Goal: Task Accomplishment & Management: Manage account settings

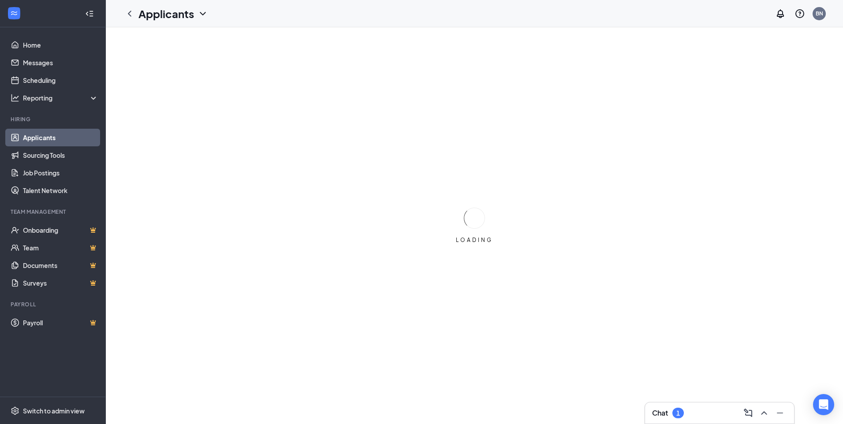
click at [43, 138] on link "Applicants" at bounding box center [60, 138] width 75 height 18
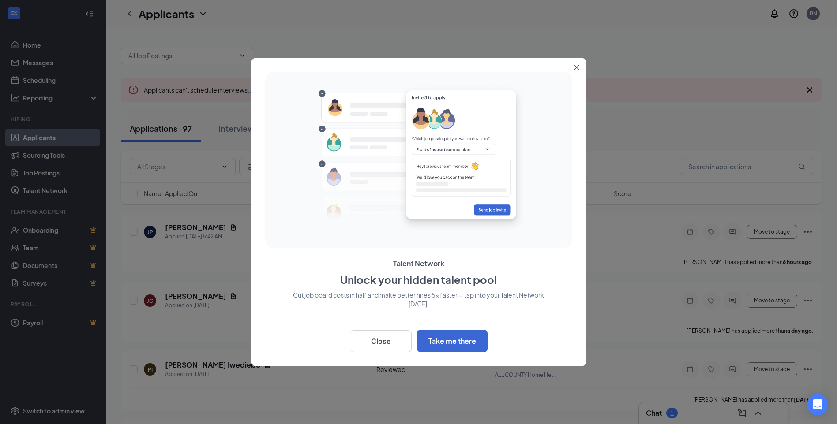
click at [576, 65] on icon "Close" at bounding box center [576, 67] width 5 height 5
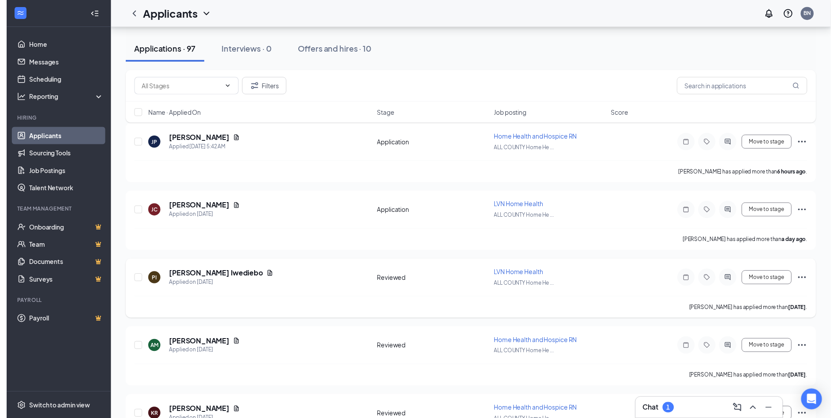
scroll to position [132, 0]
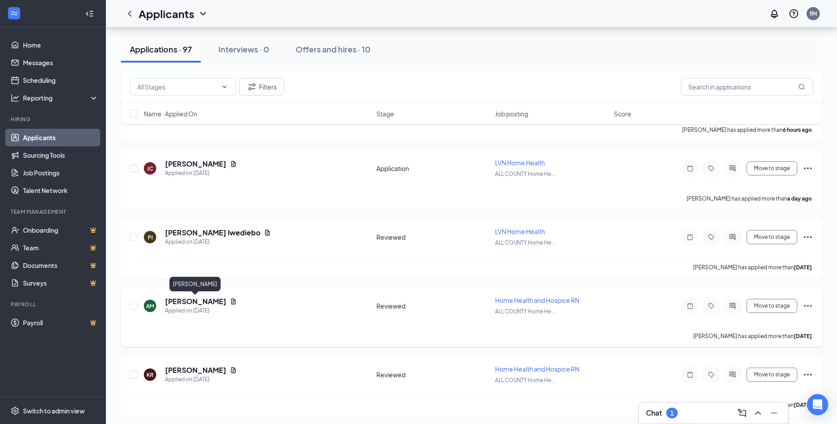
click at [195, 300] on h5 "[PERSON_NAME]" at bounding box center [195, 302] width 61 height 10
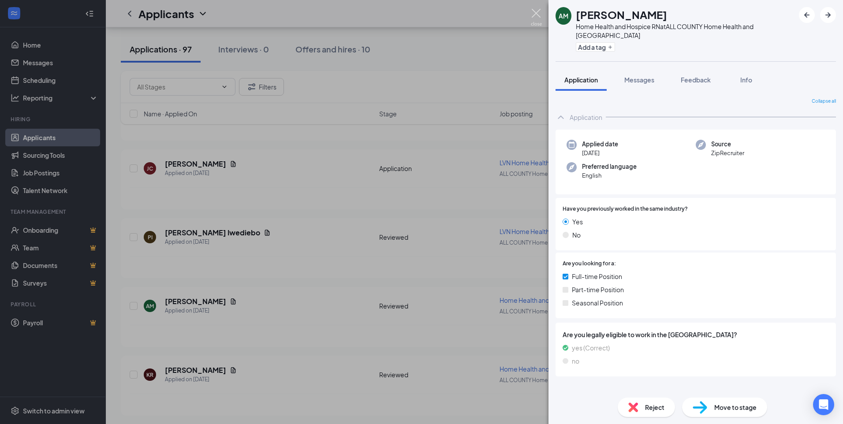
click at [536, 13] on img at bounding box center [536, 17] width 11 height 17
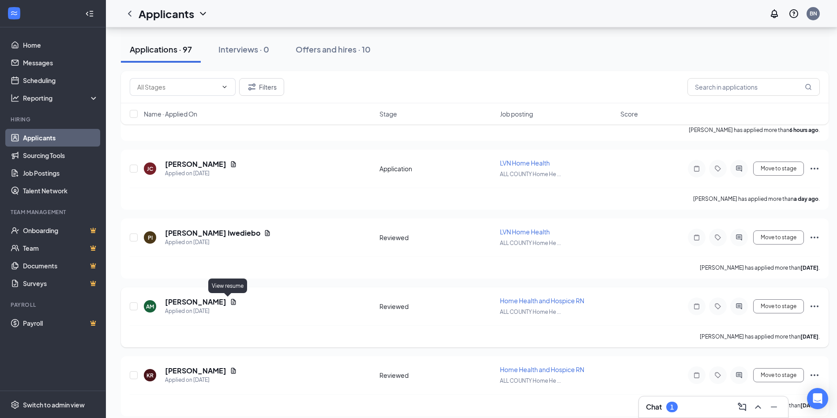
click at [230, 303] on icon "Document" at bounding box center [233, 301] width 7 height 7
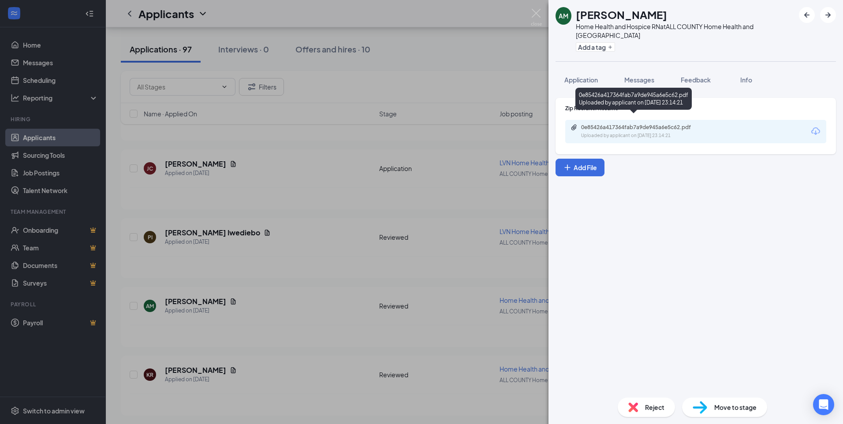
click at [647, 124] on div "0e85426a417364fab7a9de945a6e5c62.pdf" at bounding box center [642, 127] width 123 height 7
click at [534, 13] on img at bounding box center [536, 17] width 11 height 17
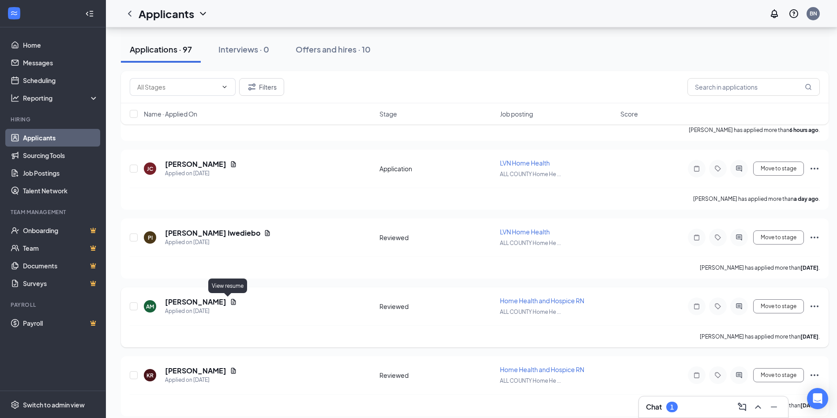
click at [230, 304] on icon "Document" at bounding box center [233, 301] width 7 height 7
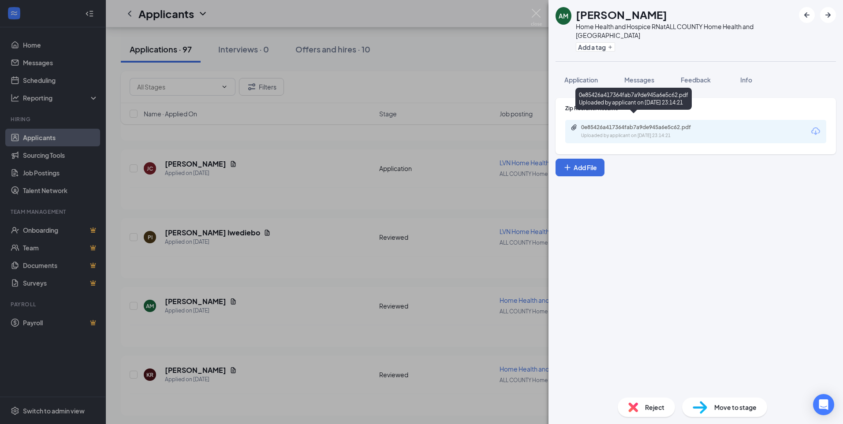
click at [617, 132] on div "Uploaded by applicant on [DATE] 23:14:21" at bounding box center [647, 135] width 132 height 7
click at [539, 13] on img at bounding box center [536, 17] width 11 height 17
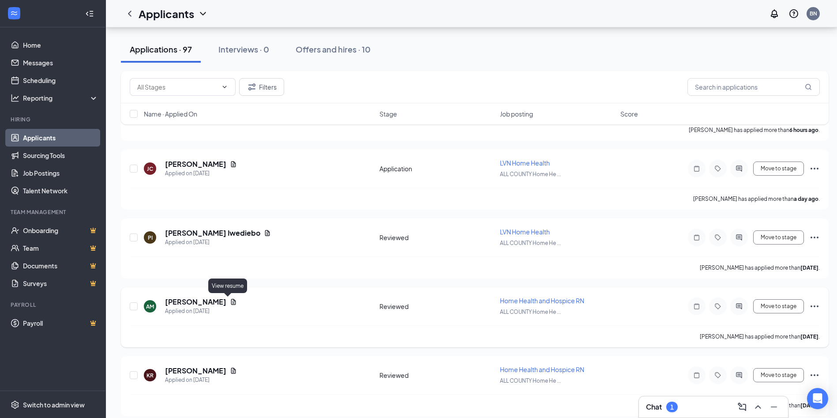
click at [231, 304] on icon "Document" at bounding box center [233, 301] width 7 height 7
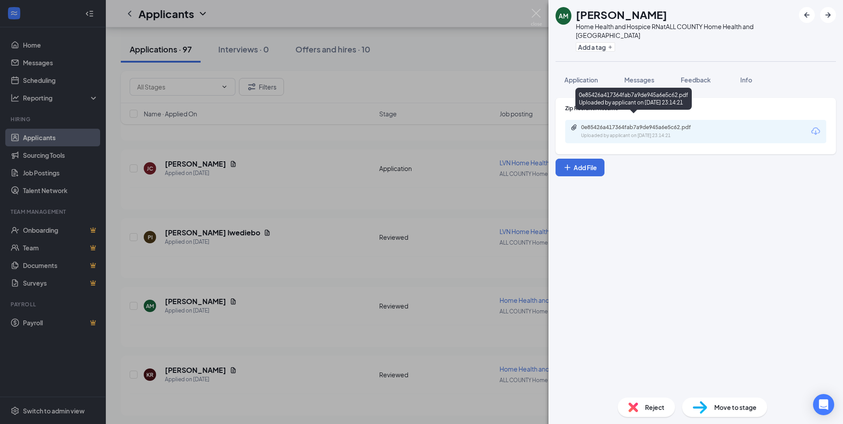
click at [631, 132] on div "Uploaded by applicant on [DATE] 23:14:21" at bounding box center [647, 135] width 132 height 7
click at [538, 12] on img at bounding box center [536, 17] width 11 height 17
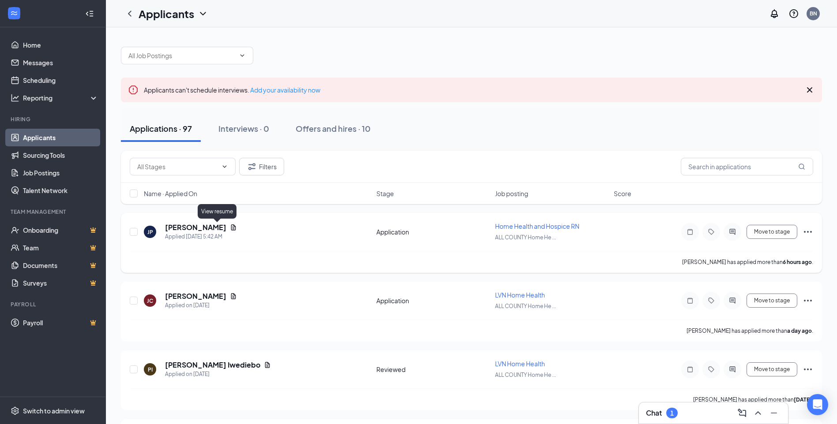
click at [231, 229] on icon "Document" at bounding box center [233, 227] width 5 height 6
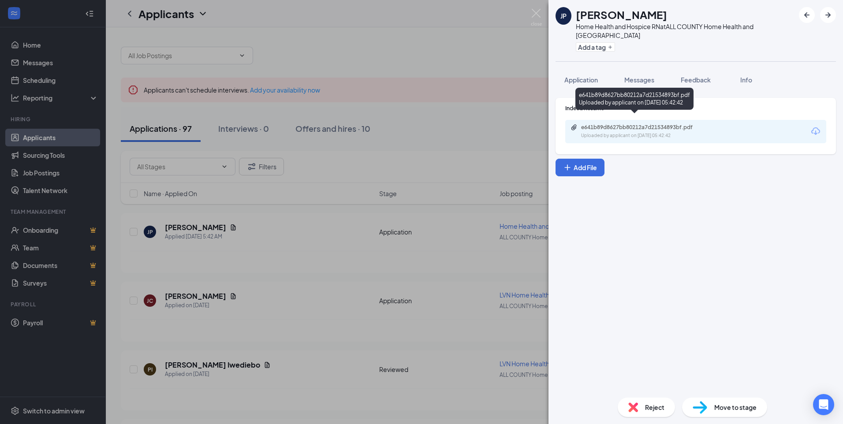
click at [617, 132] on div "Uploaded by applicant on [DATE] 05:42:42" at bounding box center [647, 135] width 132 height 7
click at [538, 12] on img at bounding box center [536, 17] width 11 height 17
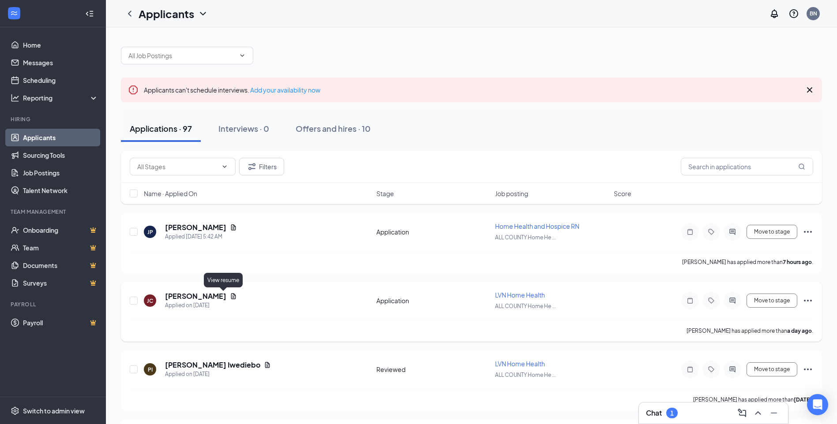
click at [231, 297] on icon "Document" at bounding box center [233, 296] width 5 height 6
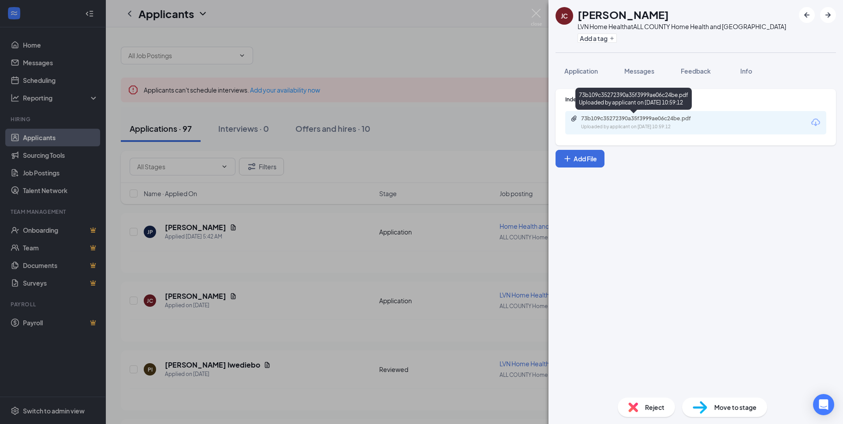
click at [640, 123] on div "73b109c35272390a35f3999ae06c24be.pdf Uploaded by applicant on [DATE] 10:59:12" at bounding box center [642, 122] width 143 height 15
click at [533, 13] on img at bounding box center [536, 17] width 11 height 17
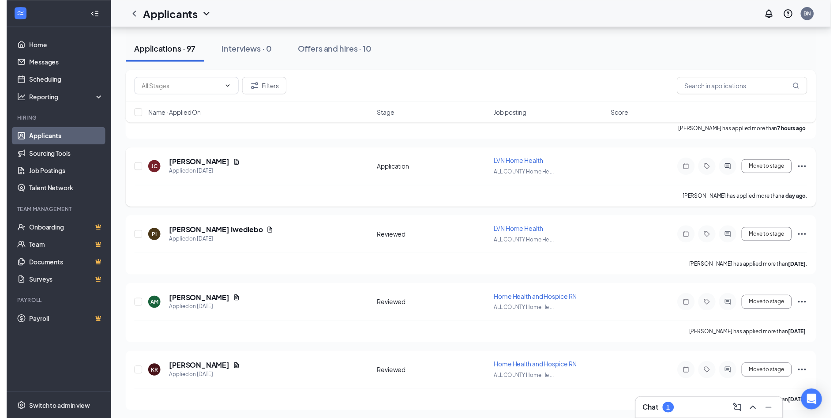
scroll to position [176, 0]
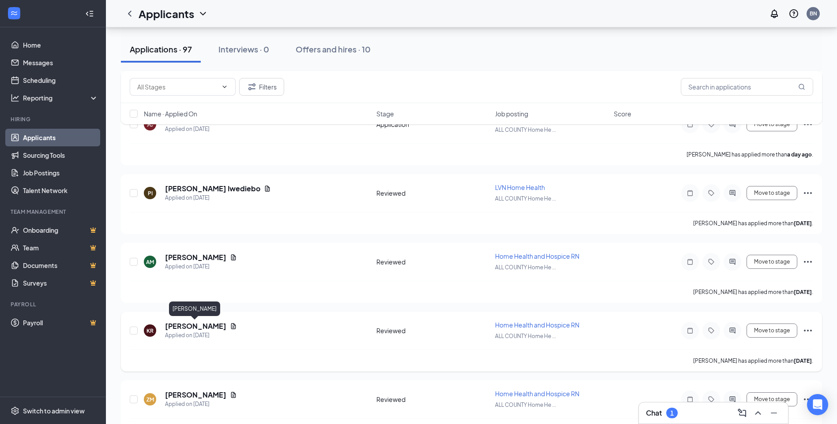
click at [202, 326] on h5 "[PERSON_NAME]" at bounding box center [195, 327] width 61 height 10
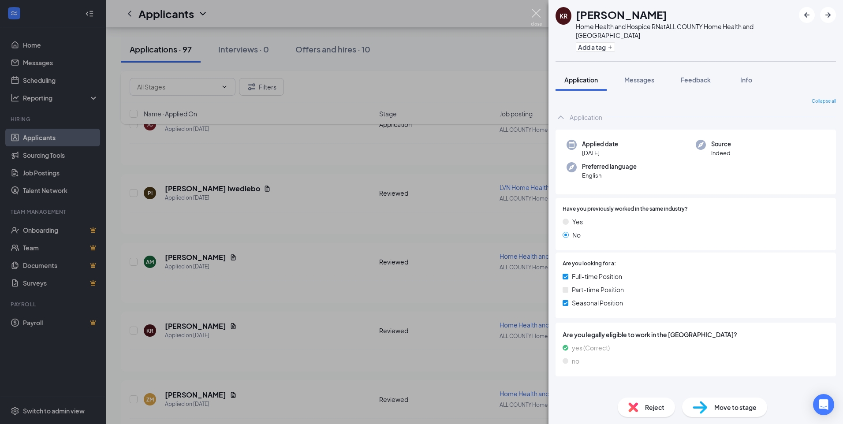
click at [533, 15] on img at bounding box center [536, 17] width 11 height 17
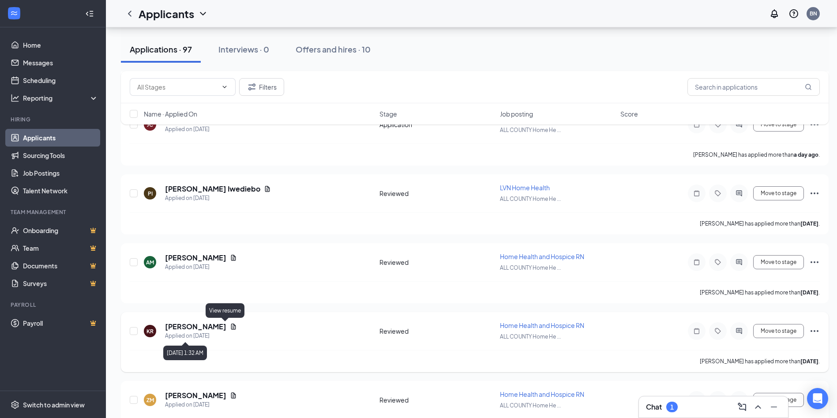
click at [230, 326] on icon "Document" at bounding box center [233, 326] width 7 height 7
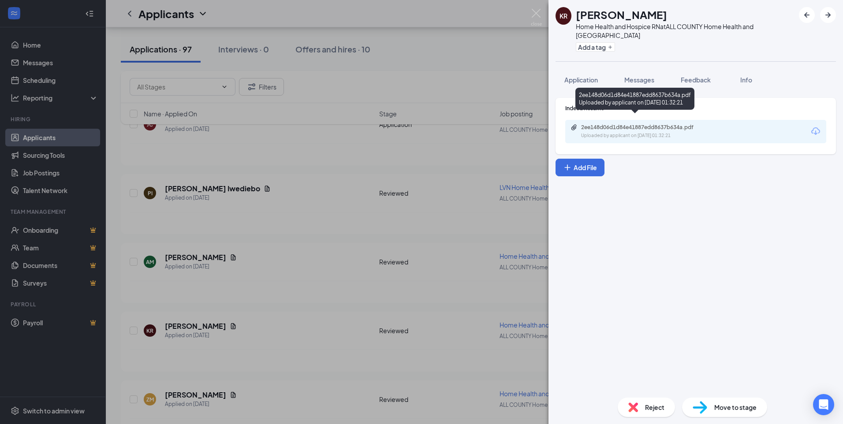
click at [610, 124] on div "2ee148d06d1d84e41887edd8637b634a.pdf" at bounding box center [642, 127] width 123 height 7
click at [538, 10] on img at bounding box center [536, 17] width 11 height 17
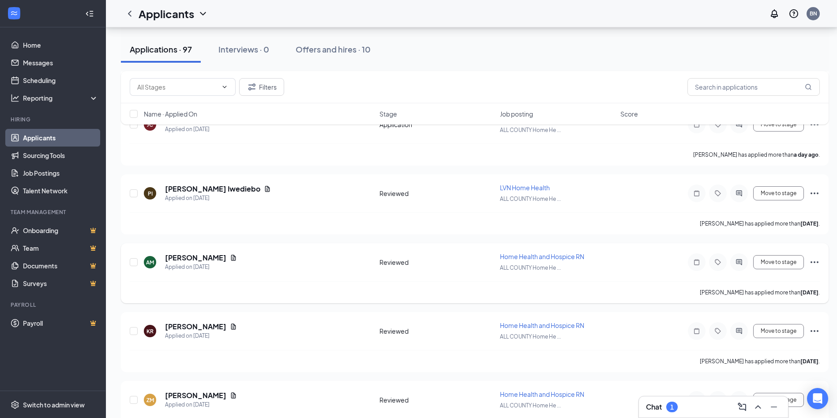
scroll to position [221, 0]
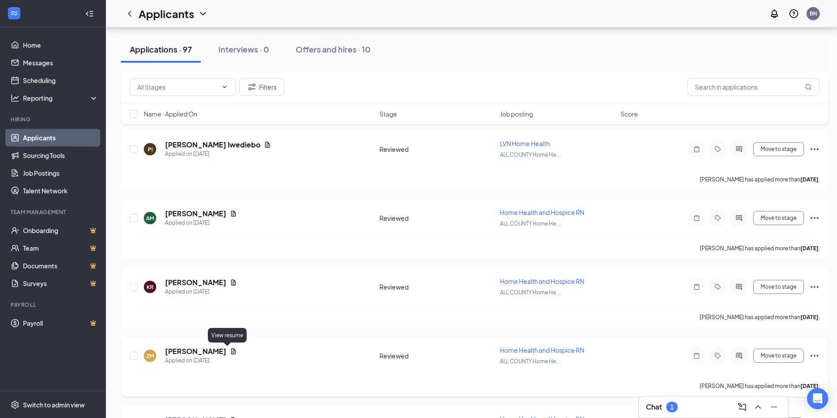
click at [230, 353] on icon "Document" at bounding box center [233, 351] width 7 height 7
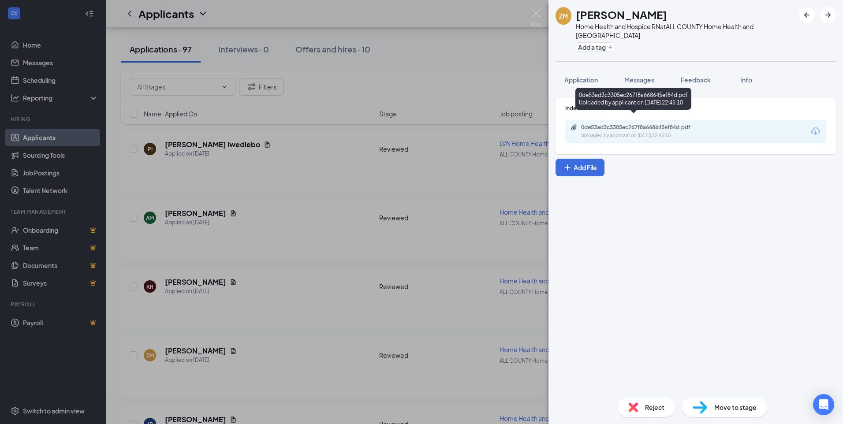
click at [610, 124] on div "0de53ad3c3305ec267f8a668645ef84d.pdf Uploaded by applicant on [DATE] 22:45:10" at bounding box center [642, 131] width 143 height 15
click at [536, 11] on img at bounding box center [536, 17] width 11 height 17
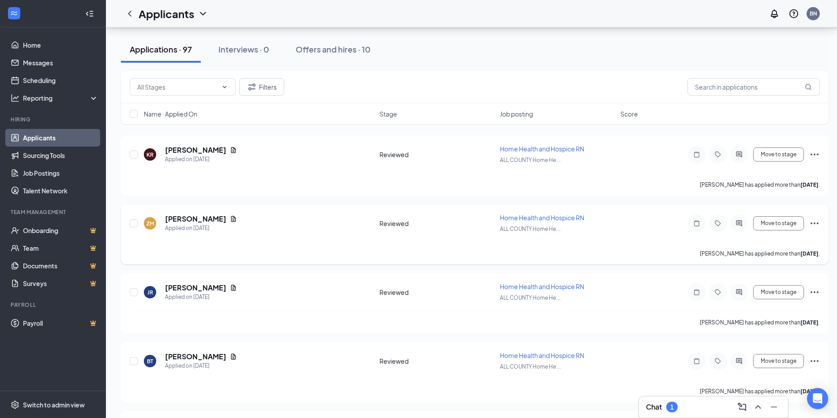
scroll to position [397, 0]
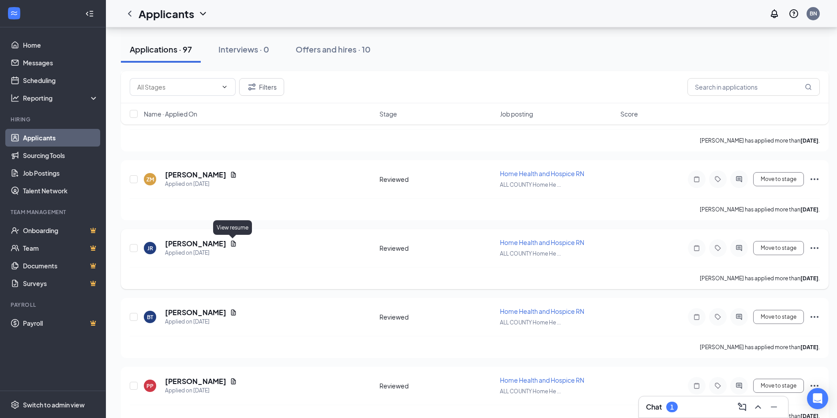
click at [233, 243] on icon "Document" at bounding box center [233, 243] width 5 height 6
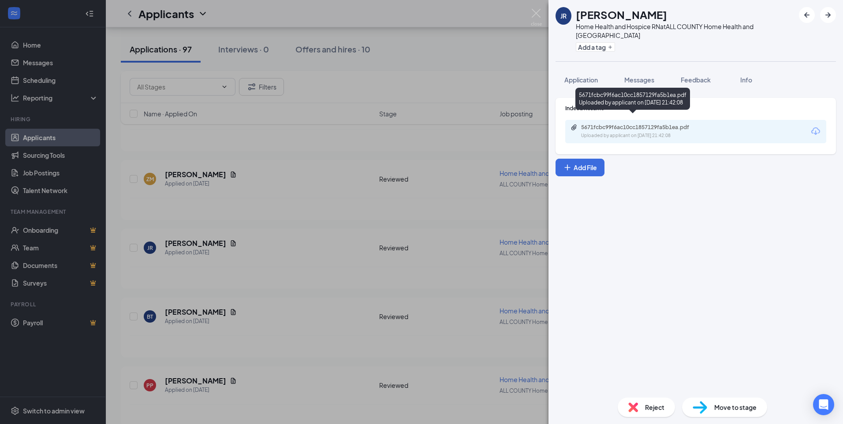
click at [608, 124] on div "5671fcbc99f6ac10cc1857129fa5b1ea.pdf" at bounding box center [642, 127] width 123 height 7
click at [536, 14] on img at bounding box center [536, 17] width 11 height 17
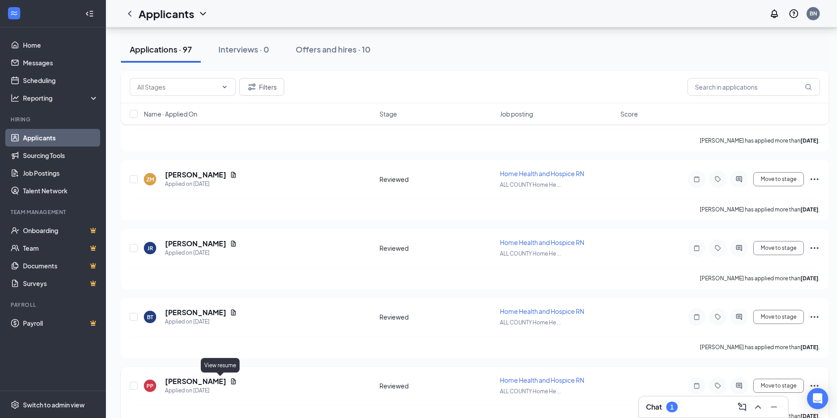
click at [231, 381] on icon "Document" at bounding box center [233, 381] width 5 height 6
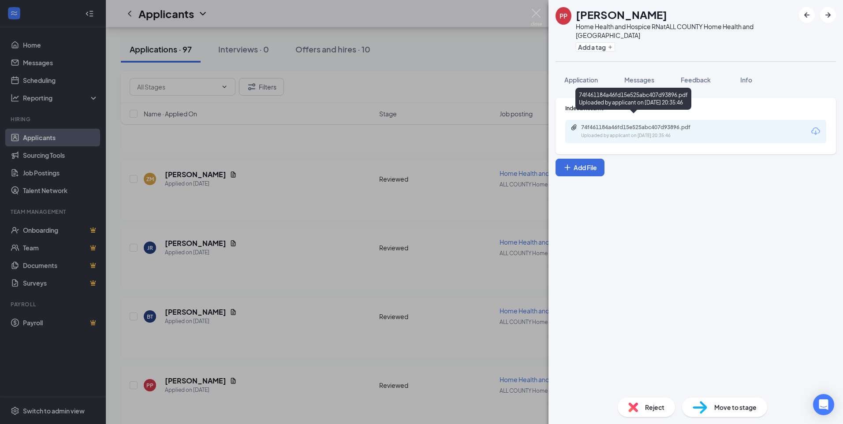
click at [628, 132] on div "Uploaded by applicant on [DATE] 20:35:46" at bounding box center [647, 135] width 132 height 7
click at [538, 14] on img at bounding box center [536, 17] width 11 height 17
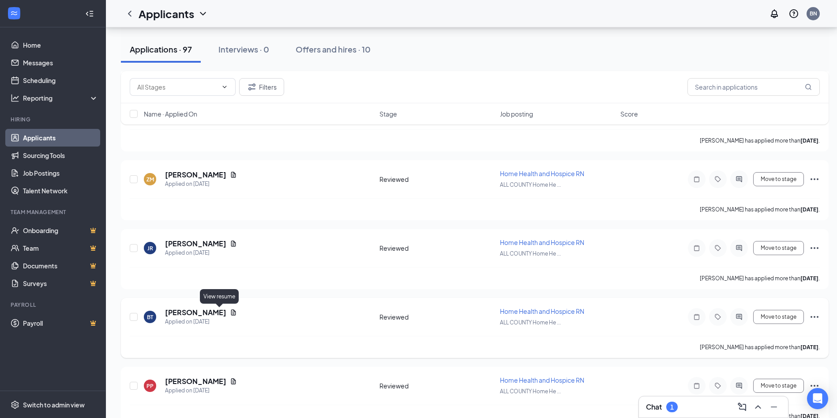
click at [231, 311] on icon "Document" at bounding box center [233, 312] width 5 height 6
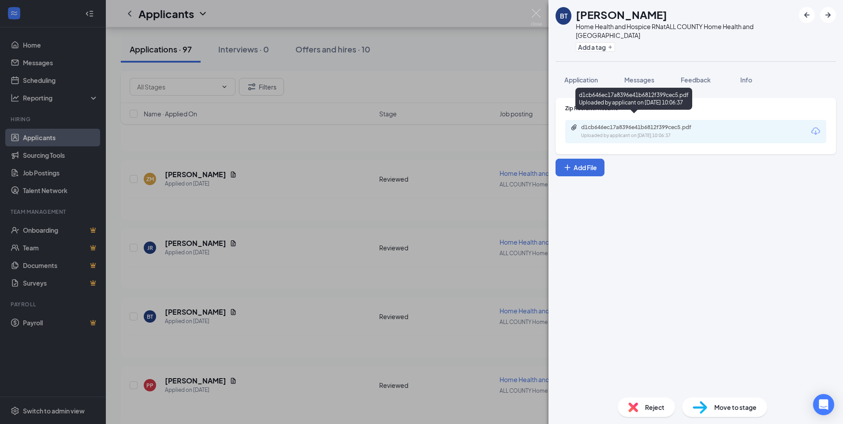
click at [602, 124] on div "d1cb646ec17a8396e41b6812f399cec5.pdf" at bounding box center [642, 127] width 123 height 7
click at [535, 13] on img at bounding box center [536, 17] width 11 height 17
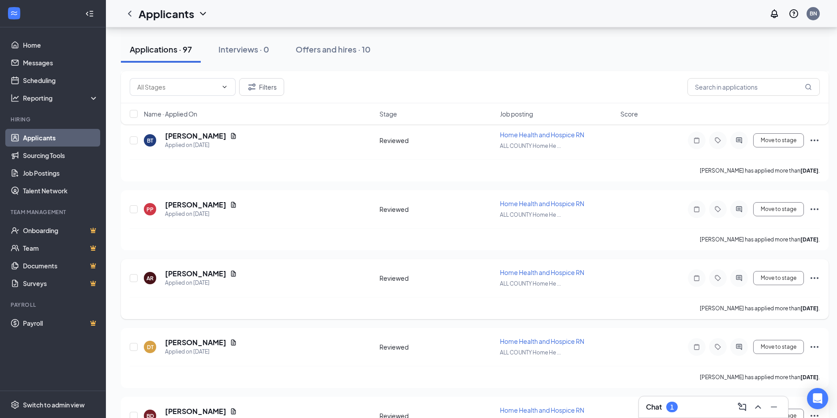
scroll to position [662, 0]
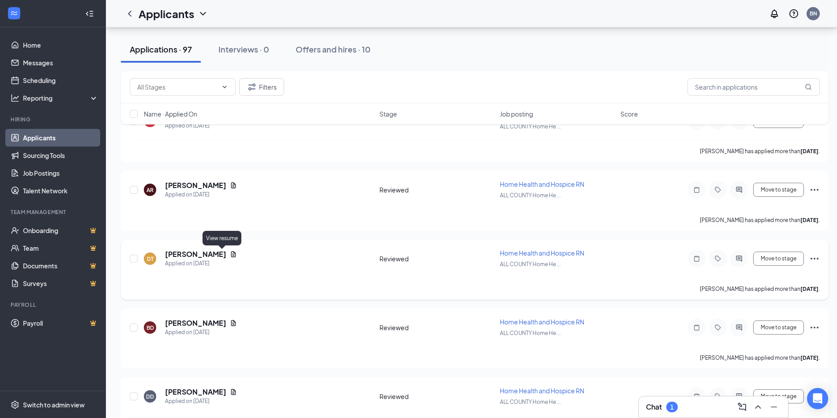
click at [230, 255] on icon "Document" at bounding box center [233, 254] width 7 height 7
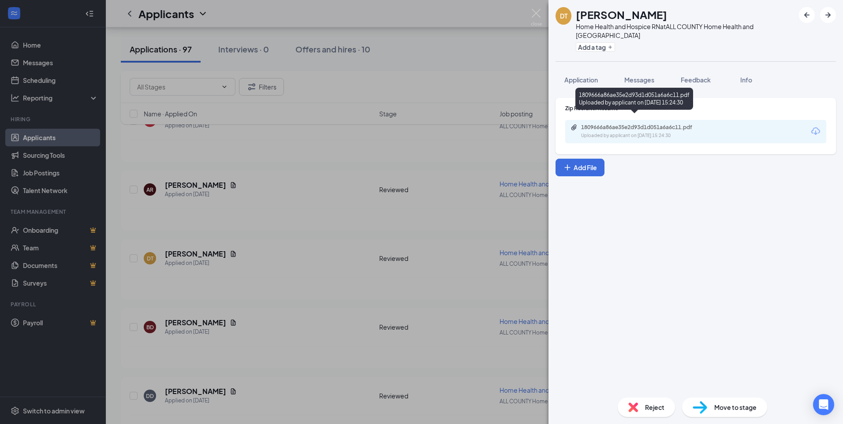
click at [609, 124] on div "1809666a86ae35e2d93d1d051a6a6c11.pdf" at bounding box center [642, 127] width 123 height 7
click at [537, 13] on img at bounding box center [536, 17] width 11 height 17
click at [534, 9] on div "Applicants BN" at bounding box center [474, 13] width 737 height 27
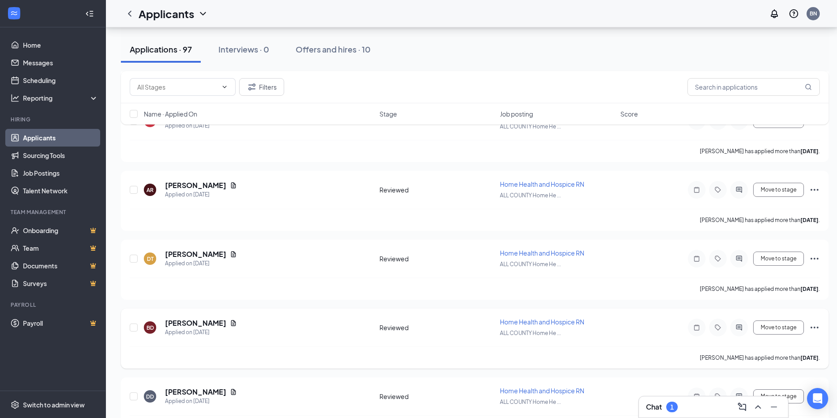
scroll to position [706, 0]
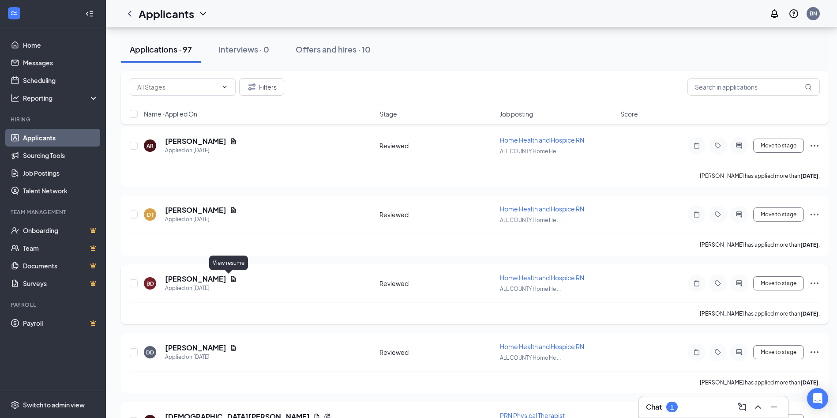
click at [231, 279] on icon "Document" at bounding box center [233, 279] width 5 height 6
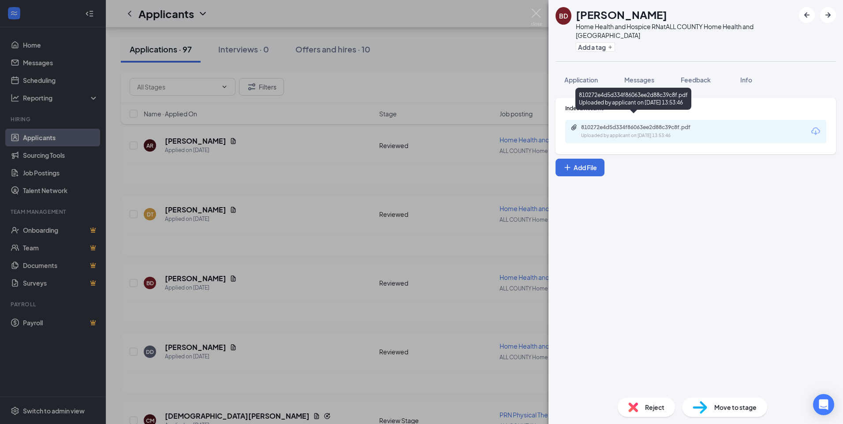
click at [608, 124] on div "810272e4d5d334f86063ee2d88c39c8f.pdf" at bounding box center [642, 127] width 123 height 7
click at [538, 10] on img at bounding box center [536, 17] width 11 height 17
